Goal: Go to known website: Go to known website

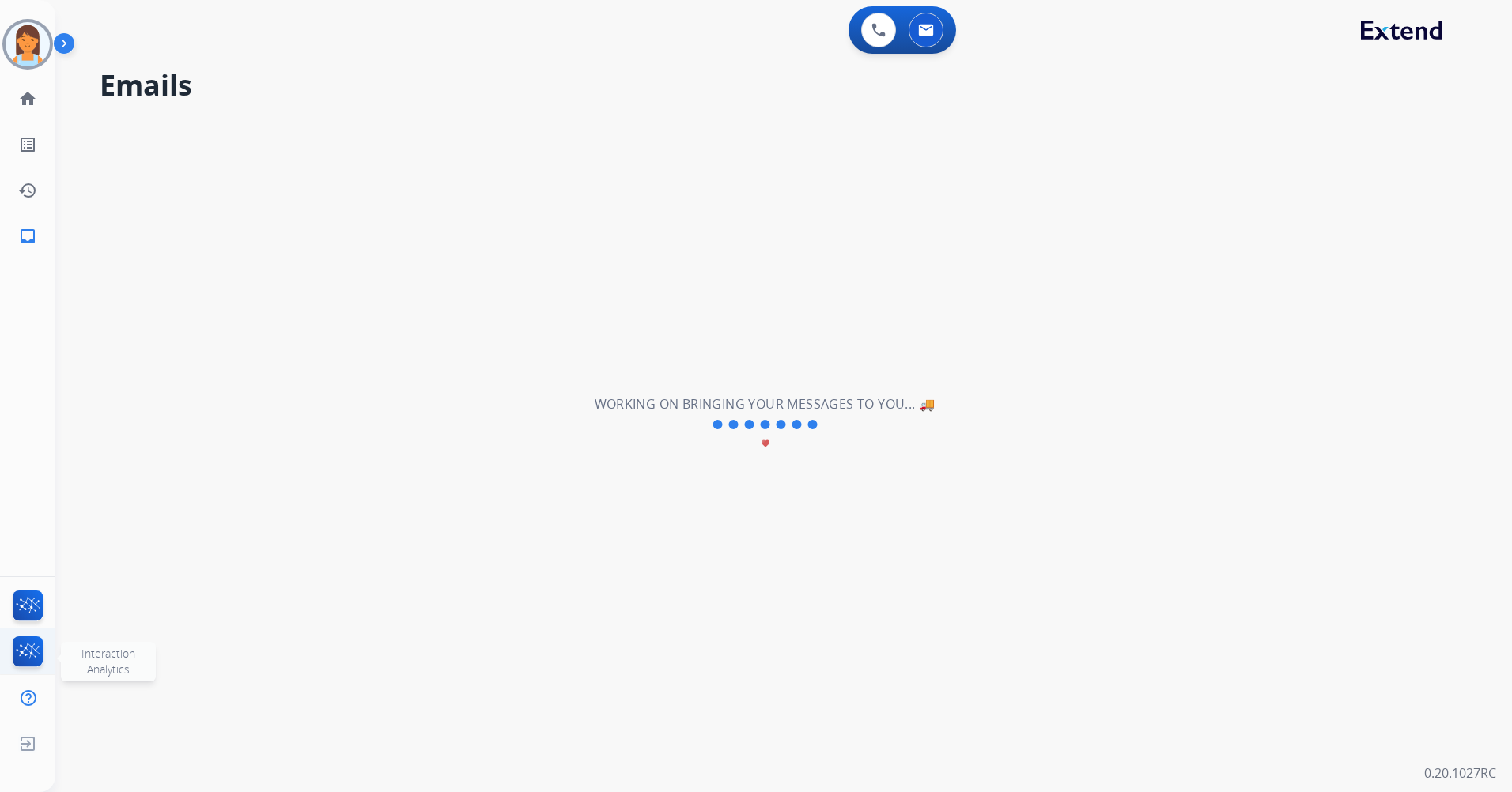
click at [21, 646] on img at bounding box center [27, 655] width 37 height 36
click at [36, 602] on img at bounding box center [27, 609] width 37 height 36
click at [18, 658] on img at bounding box center [27, 655] width 37 height 36
